Goal: Download file/media

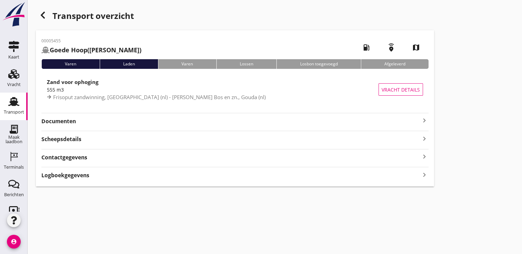
click at [397, 123] on strong "Documenten" at bounding box center [230, 122] width 379 height 8
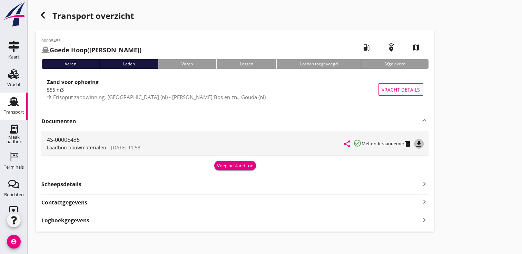
click at [421, 145] on icon "file_download" at bounding box center [418, 144] width 8 height 8
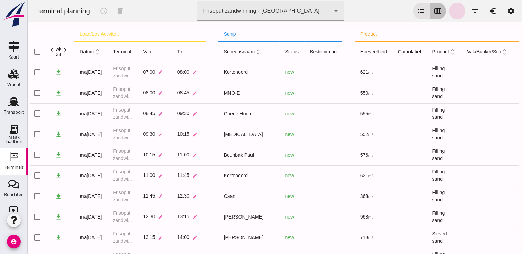
click at [433, 11] on icon "calendar_view_week" at bounding box center [437, 11] width 8 height 8
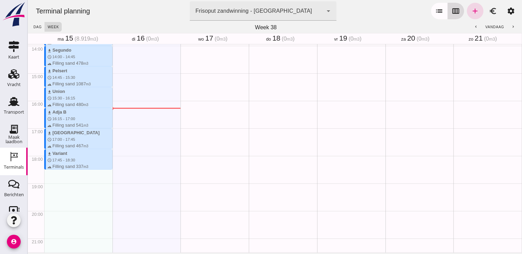
scroll to position [441, 0]
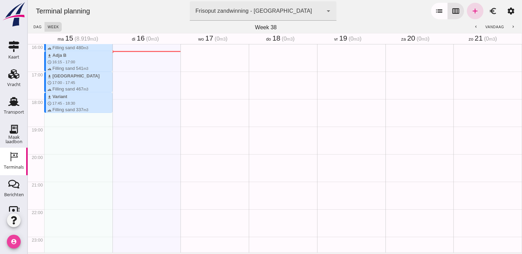
click at [14, 236] on icon "account_circle" at bounding box center [14, 242] width 14 height 14
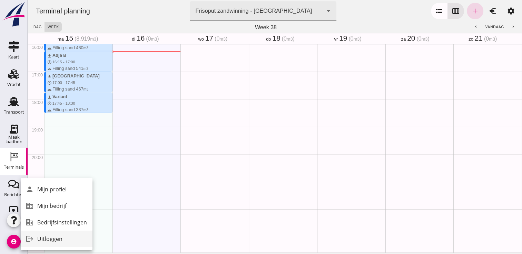
click at [31, 238] on icon "logout" at bounding box center [30, 239] width 14 height 14
